Goal: Task Accomplishment & Management: Use online tool/utility

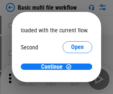
click at [71, 67] on span "Open" at bounding box center [77, 70] width 13 height 6
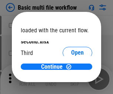
scroll to position [21, 0]
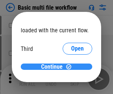
click at [54, 67] on span "Continue" at bounding box center [52, 67] width 22 height 6
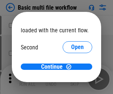
click at [71, 67] on span "Open" at bounding box center [77, 70] width 13 height 6
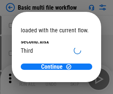
scroll to position [21, 0]
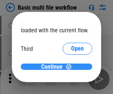
click at [54, 67] on span "Continue" at bounding box center [52, 67] width 22 height 6
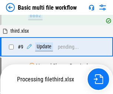
scroll to position [259, 0]
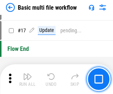
click at [27, 79] on img "button" at bounding box center [27, 76] width 9 height 9
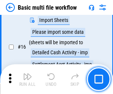
scroll to position [494, 0]
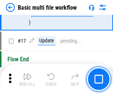
click at [27, 79] on img "button" at bounding box center [27, 76] width 9 height 9
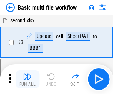
click at [27, 79] on img "button" at bounding box center [27, 76] width 9 height 9
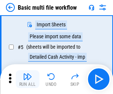
click at [27, 79] on img "button" at bounding box center [27, 76] width 9 height 9
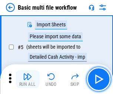
scroll to position [127, 0]
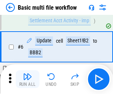
click at [27, 79] on img "button" at bounding box center [27, 76] width 9 height 9
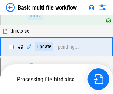
scroll to position [348, 0]
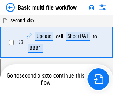
scroll to position [127, 0]
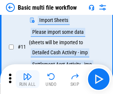
click at [27, 79] on img "button" at bounding box center [27, 76] width 9 height 9
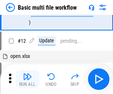
click at [27, 79] on img "button" at bounding box center [27, 76] width 9 height 9
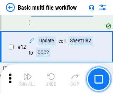
scroll to position [348, 0]
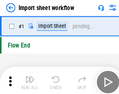
click at [27, 79] on img "button" at bounding box center [29, 76] width 9 height 9
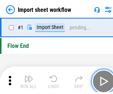
scroll to position [3, 0]
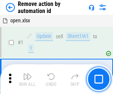
scroll to position [27, 0]
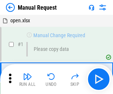
scroll to position [25, 0]
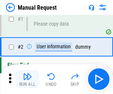
click at [27, 79] on img "button" at bounding box center [27, 76] width 9 height 9
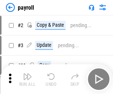
click at [27, 79] on img "button" at bounding box center [27, 76] width 9 height 9
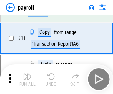
scroll to position [54, 0]
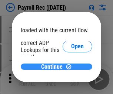
click at [54, 66] on span "Continue" at bounding box center [52, 67] width 22 height 6
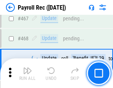
scroll to position [3959, 0]
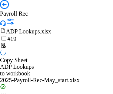
scroll to position [45, 0]
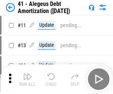
click at [27, 79] on img "button" at bounding box center [27, 76] width 9 height 9
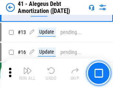
scroll to position [92, 0]
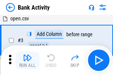
click at [27, 61] on img "button" at bounding box center [27, 57] width 9 height 9
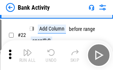
scroll to position [199, 0]
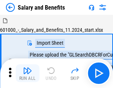
click at [27, 74] on img "button" at bounding box center [27, 70] width 9 height 9
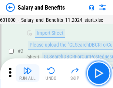
scroll to position [54, 0]
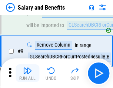
click at [27, 74] on img "button" at bounding box center [27, 70] width 9 height 9
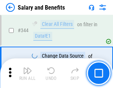
scroll to position [3478, 0]
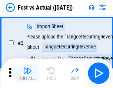
click at [27, 74] on img "button" at bounding box center [27, 70] width 9 height 9
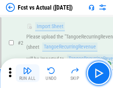
scroll to position [69, 0]
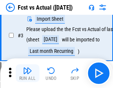
click at [27, 74] on img "button" at bounding box center [27, 70] width 9 height 9
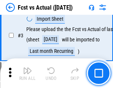
scroll to position [111, 0]
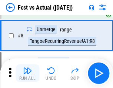
click at [27, 74] on img "button" at bounding box center [27, 70] width 9 height 9
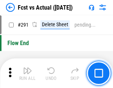
scroll to position [3516, 0]
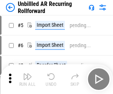
click at [27, 74] on img "button" at bounding box center [27, 76] width 9 height 9
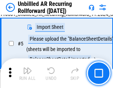
scroll to position [70, 0]
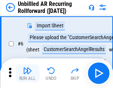
click at [27, 74] on img "button" at bounding box center [27, 70] width 9 height 9
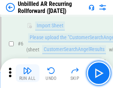
scroll to position [120, 0]
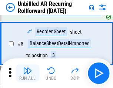
click at [27, 74] on img "button" at bounding box center [27, 70] width 9 height 9
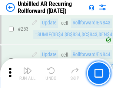
scroll to position [2523, 0]
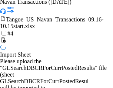
scroll to position [64, 0]
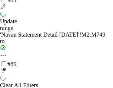
scroll to position [2408, 0]
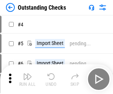
click at [27, 74] on img "button" at bounding box center [27, 76] width 9 height 9
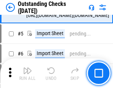
scroll to position [78, 0]
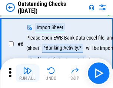
click at [27, 74] on img "button" at bounding box center [27, 70] width 9 height 9
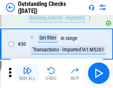
click at [27, 74] on img "button" at bounding box center [27, 70] width 9 height 9
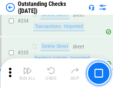
scroll to position [2256, 0]
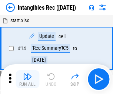
click at [27, 79] on img "button" at bounding box center [27, 76] width 9 height 9
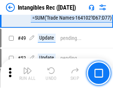
scroll to position [289, 0]
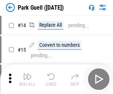
click at [27, 74] on img "button" at bounding box center [27, 76] width 9 height 9
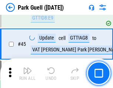
scroll to position [929, 0]
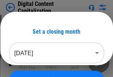
click at [27, 62] on img "button" at bounding box center [27, 59] width 9 height 9
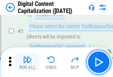
scroll to position [69, 0]
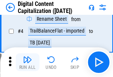
click at [27, 62] on img "button" at bounding box center [27, 59] width 9 height 9
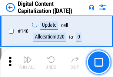
scroll to position [788, 0]
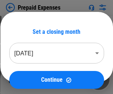
click at [27, 74] on img "button" at bounding box center [27, 76] width 9 height 9
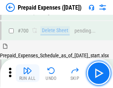
scroll to position [2043, 0]
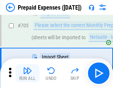
click at [27, 74] on img "button" at bounding box center [27, 70] width 9 height 9
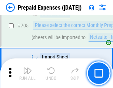
scroll to position [2081, 0]
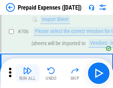
click at [27, 74] on img "button" at bounding box center [27, 70] width 9 height 9
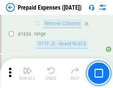
scroll to position [7233, 0]
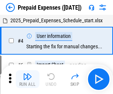
click at [27, 79] on img "button" at bounding box center [27, 76] width 9 height 9
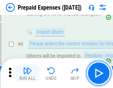
scroll to position [71, 0]
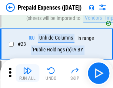
click at [27, 74] on img "button" at bounding box center [27, 70] width 9 height 9
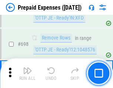
scroll to position [2587, 0]
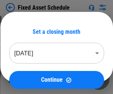
click at [27, 79] on img "button" at bounding box center [27, 76] width 9 height 9
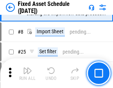
scroll to position [78, 0]
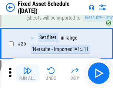
click at [27, 74] on img "button" at bounding box center [27, 70] width 9 height 9
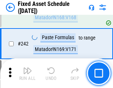
scroll to position [2301, 0]
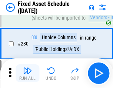
click at [27, 74] on img "button" at bounding box center [27, 70] width 9 height 9
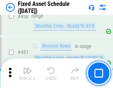
scroll to position [3321, 0]
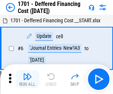
click at [27, 79] on img "button" at bounding box center [27, 76] width 9 height 9
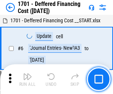
scroll to position [89, 0]
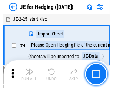
scroll to position [42, 0]
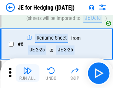
click at [27, 74] on img "button" at bounding box center [27, 70] width 9 height 9
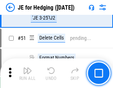
scroll to position [481, 0]
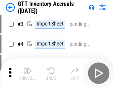
click at [27, 74] on img "button" at bounding box center [27, 70] width 9 height 9
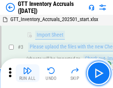
scroll to position [48, 0]
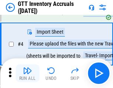
click at [27, 74] on img "button" at bounding box center [27, 70] width 9 height 9
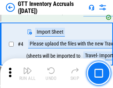
scroll to position [86, 0]
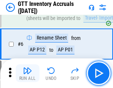
click at [27, 74] on img "button" at bounding box center [27, 70] width 9 height 9
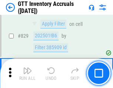
scroll to position [5639, 0]
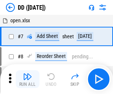
click at [27, 79] on img "button" at bounding box center [27, 76] width 9 height 9
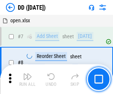
scroll to position [72, 0]
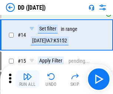
click at [27, 79] on img "button" at bounding box center [27, 76] width 9 height 9
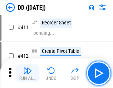
scroll to position [3367, 0]
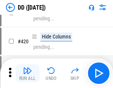
click at [27, 74] on img "button" at bounding box center [27, 70] width 9 height 9
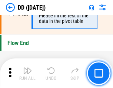
scroll to position [3556, 0]
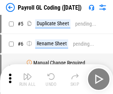
click at [27, 79] on img "button" at bounding box center [27, 76] width 9 height 9
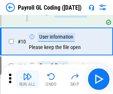
click at [27, 79] on img "button" at bounding box center [27, 76] width 9 height 9
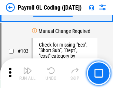
scroll to position [1743, 0]
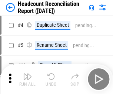
click at [27, 79] on img "button" at bounding box center [27, 76] width 9 height 9
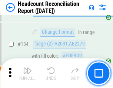
scroll to position [893, 0]
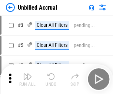
click at [27, 79] on img "button" at bounding box center [27, 76] width 9 height 9
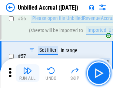
scroll to position [813, 0]
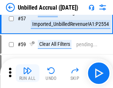
click at [27, 74] on img "button" at bounding box center [27, 70] width 9 height 9
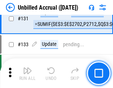
scroll to position [2213, 0]
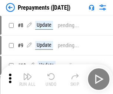
click at [27, 79] on img "button" at bounding box center [27, 76] width 9 height 9
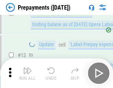
scroll to position [46, 0]
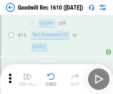
scroll to position [127, 0]
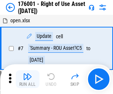
click at [27, 79] on img "button" at bounding box center [27, 76] width 9 height 9
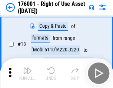
scroll to position [48, 0]
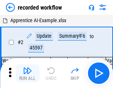
click at [27, 74] on img "button" at bounding box center [27, 70] width 9 height 9
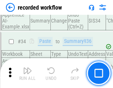
scroll to position [2322, 0]
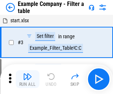
click at [27, 79] on img "button" at bounding box center [27, 76] width 9 height 9
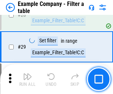
scroll to position [680, 0]
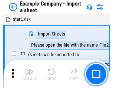
scroll to position [62, 0]
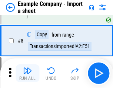
click at [27, 74] on img "button" at bounding box center [27, 70] width 9 height 9
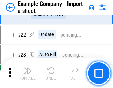
scroll to position [164, 0]
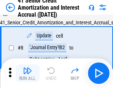
click at [27, 74] on img "button" at bounding box center [27, 70] width 9 height 9
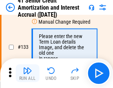
click at [27, 74] on img "button" at bounding box center [27, 70] width 9 height 9
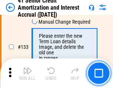
scroll to position [776, 0]
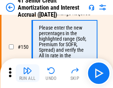
click at [27, 74] on img "button" at bounding box center [27, 70] width 9 height 9
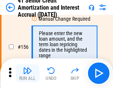
click at [27, 74] on img "button" at bounding box center [27, 70] width 9 height 9
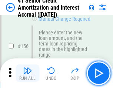
scroll to position [906, 0]
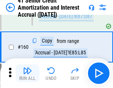
click at [27, 74] on img "button" at bounding box center [27, 70] width 9 height 9
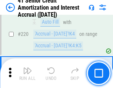
scroll to position [1664, 0]
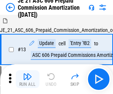
click at [27, 74] on img "button" at bounding box center [27, 76] width 9 height 9
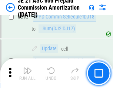
scroll to position [1367, 0]
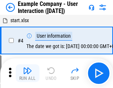
click at [27, 74] on img "button" at bounding box center [27, 70] width 9 height 9
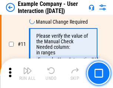
scroll to position [161, 0]
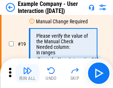
click at [27, 74] on img "button" at bounding box center [27, 70] width 9 height 9
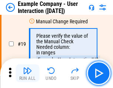
click at [27, 74] on img "button" at bounding box center [27, 70] width 9 height 9
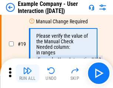
click at [27, 74] on img "button" at bounding box center [27, 70] width 9 height 9
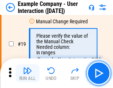
click at [27, 74] on img "button" at bounding box center [27, 70] width 9 height 9
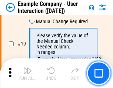
scroll to position [205, 0]
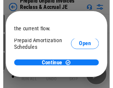
scroll to position [44, 0]
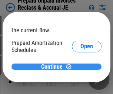
click at [54, 66] on span "Continue" at bounding box center [52, 67] width 22 height 6
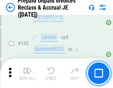
scroll to position [963, 0]
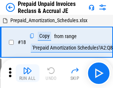
click at [27, 74] on img "button" at bounding box center [27, 70] width 9 height 9
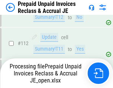
scroll to position [963, 0]
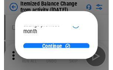
scroll to position [54, 0]
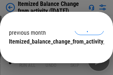
click at [54, 54] on span "Continue" at bounding box center [52, 57] width 22 height 6
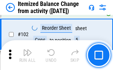
scroll to position [1243, 0]
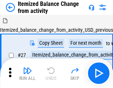
scroll to position [12, 0]
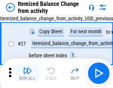
click at [27, 74] on img "button" at bounding box center [27, 70] width 9 height 9
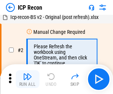
click at [27, 79] on img "button" at bounding box center [27, 76] width 9 height 9
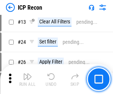
click at [27, 79] on img "button" at bounding box center [27, 76] width 9 height 9
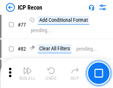
scroll to position [667, 0]
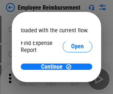
click at [71, 86] on span "Open" at bounding box center [77, 89] width 13 height 6
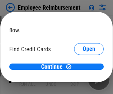
scroll to position [43, 0]
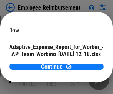
click at [83, 62] on span "Open" at bounding box center [89, 65] width 13 height 6
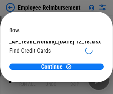
scroll to position [77, 0]
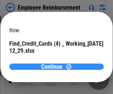
click at [54, 66] on span "Continue" at bounding box center [52, 67] width 22 height 6
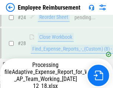
scroll to position [347, 0]
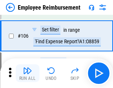
click at [27, 74] on img "button" at bounding box center [27, 70] width 9 height 9
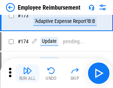
click at [27, 74] on img "button" at bounding box center [27, 70] width 9 height 9
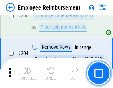
scroll to position [1880, 0]
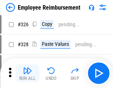
click at [27, 74] on img "button" at bounding box center [27, 70] width 9 height 9
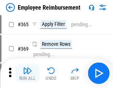
click at [27, 74] on img "button" at bounding box center [27, 70] width 9 height 9
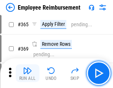
scroll to position [3830, 0]
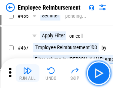
click at [27, 74] on img "button" at bounding box center [27, 70] width 9 height 9
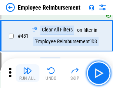
scroll to position [4588, 0]
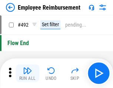
click at [27, 74] on img "button" at bounding box center [27, 70] width 9 height 9
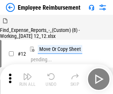
scroll to position [25, 0]
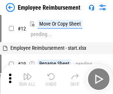
click at [27, 79] on img "button" at bounding box center [27, 76] width 9 height 9
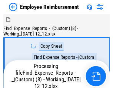
scroll to position [25, 0]
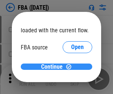
click at [54, 67] on span "Continue" at bounding box center [52, 67] width 22 height 6
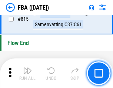
scroll to position [6650, 0]
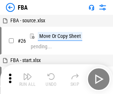
scroll to position [7, 0]
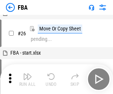
click at [27, 79] on img "button" at bounding box center [27, 76] width 9 height 9
